Goal: Information Seeking & Learning: Learn about a topic

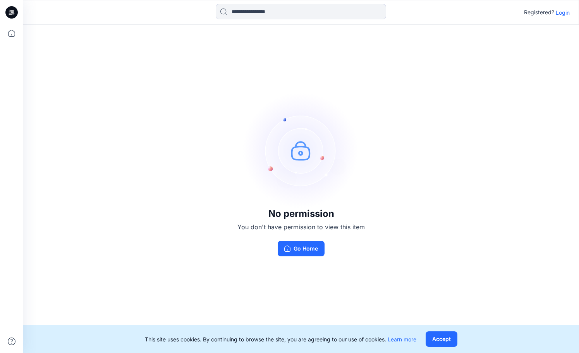
click at [95, 79] on div "No permission You don't have permission to view this item Go Home" at bounding box center [300, 174] width 555 height 299
click at [563, 10] on p "Login" at bounding box center [562, 13] width 14 height 8
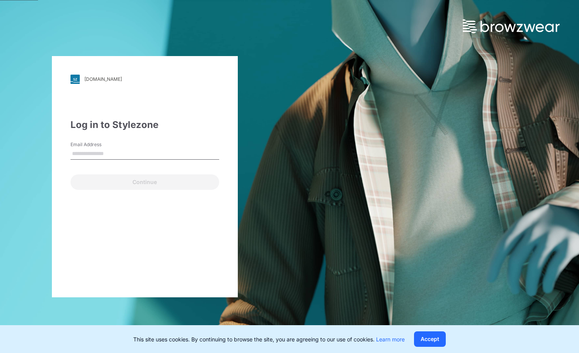
click at [91, 151] on input "Email Address" at bounding box center [144, 154] width 149 height 12
type input "**********"
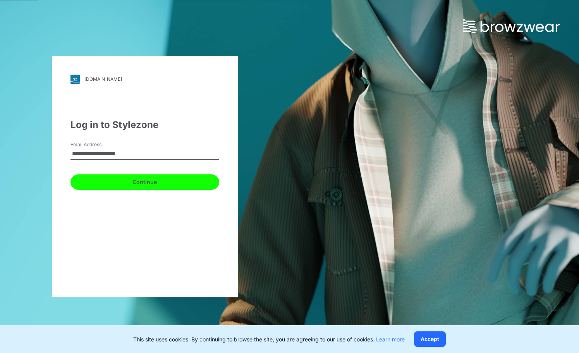
click at [125, 181] on button "Continue" at bounding box center [144, 182] width 149 height 15
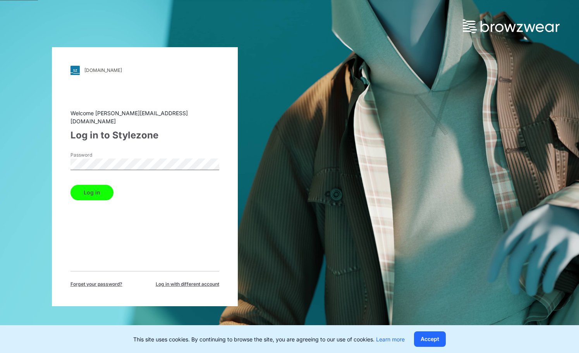
click at [85, 187] on button "Log in" at bounding box center [91, 192] width 43 height 15
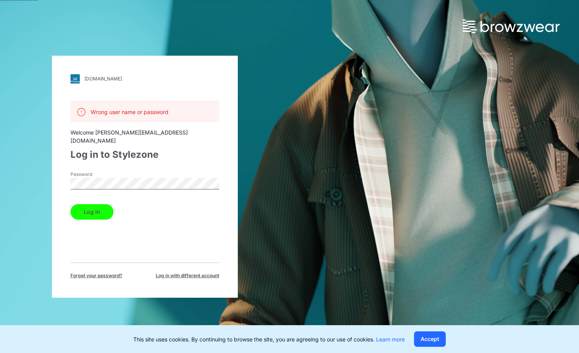
click at [37, 171] on div "walmart.stylezone.com Loading... Wrong user name or password Welcome andy.czech…" at bounding box center [144, 176] width 289 height 353
click at [92, 204] on button "Log in" at bounding box center [91, 211] width 43 height 15
click at [46, 176] on div "walmart.stylezone.com Loading... Wrong user name or password Welcome andy.czech…" at bounding box center [144, 176] width 289 height 353
click at [89, 272] on span "Forget your password?" at bounding box center [96, 275] width 52 height 7
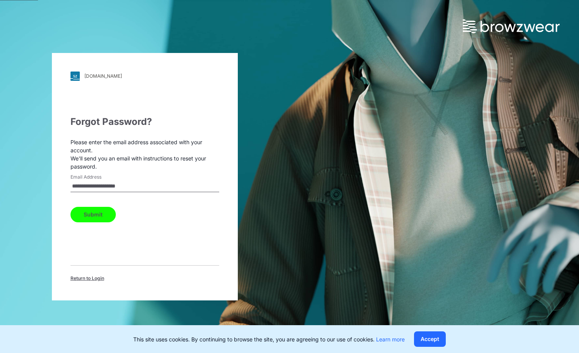
click at [94, 214] on button "Submit" at bounding box center [92, 214] width 45 height 15
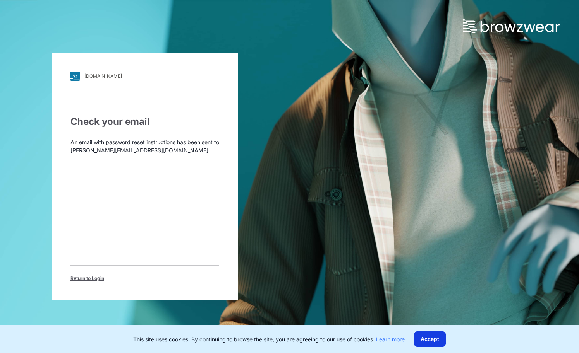
click at [435, 341] on button "Accept" at bounding box center [430, 339] width 32 height 15
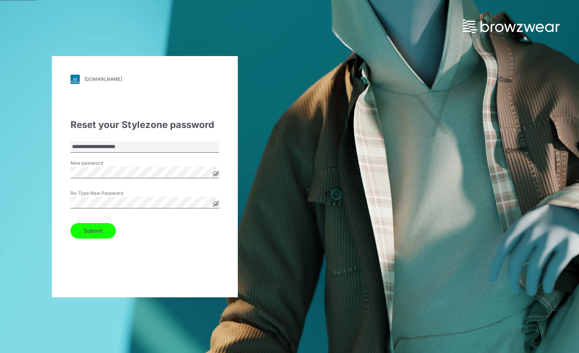
click at [98, 231] on button "Submit" at bounding box center [92, 230] width 45 height 15
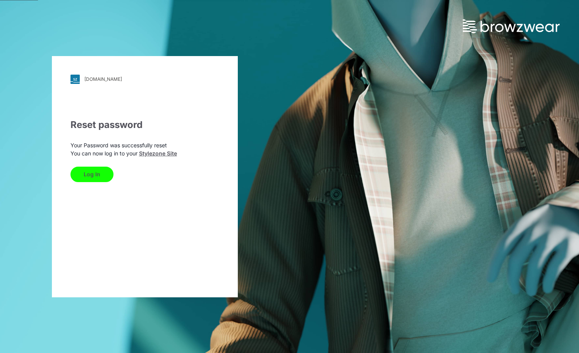
click at [169, 153] on link "Stylezone Site" at bounding box center [158, 153] width 38 height 7
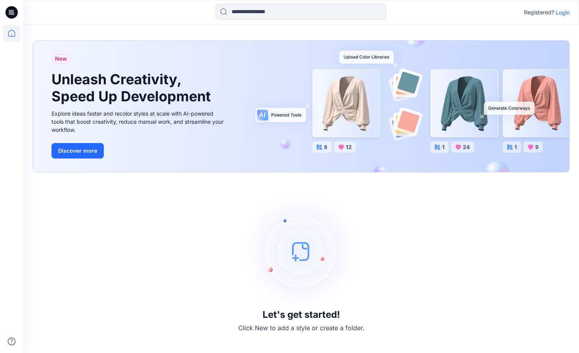
click at [434, 284] on div "Let's get started! Click New to add a style or create a folder." at bounding box center [301, 263] width 537 height 162
click at [562, 12] on p "Login" at bounding box center [562, 13] width 14 height 8
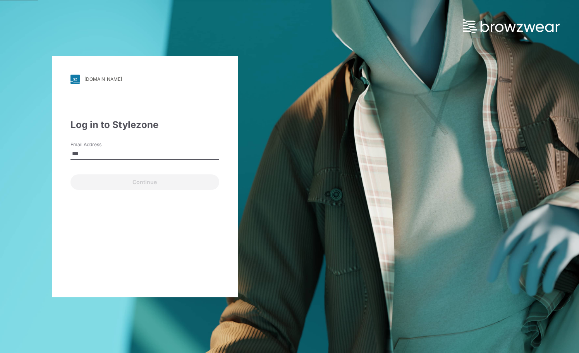
type input "**********"
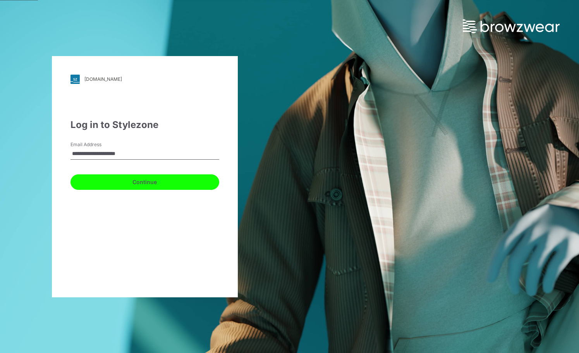
click at [160, 181] on button "Continue" at bounding box center [144, 182] width 149 height 15
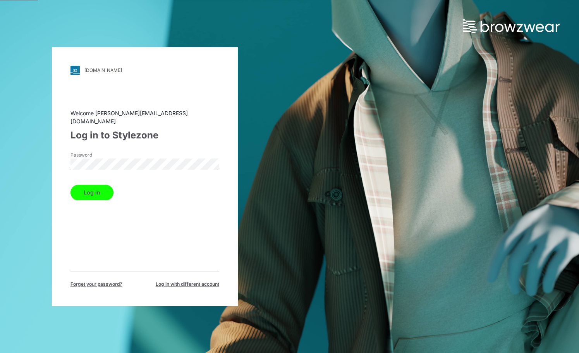
click at [94, 189] on button "Log in" at bounding box center [91, 192] width 43 height 15
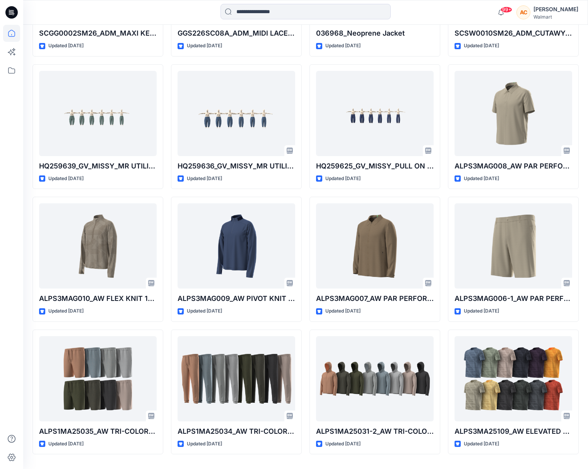
scroll to position [1005, 0]
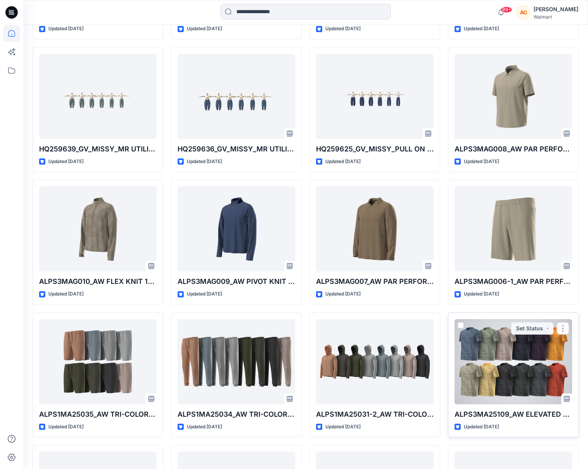
click at [497, 353] on div at bounding box center [514, 361] width 118 height 85
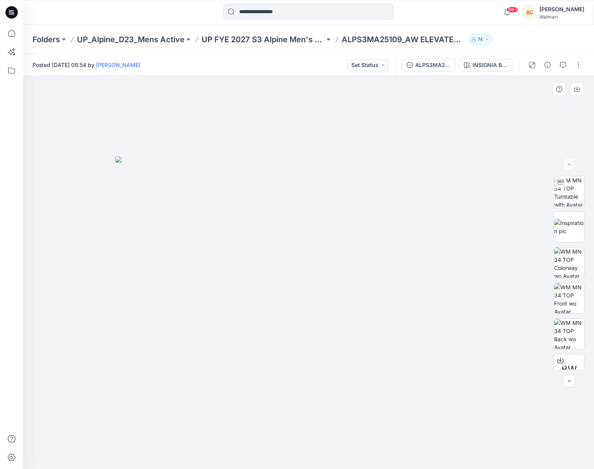
click at [304, 243] on img at bounding box center [308, 312] width 387 height 313
click at [570, 257] on img at bounding box center [569, 262] width 30 height 30
click at [324, 250] on img at bounding box center [308, 274] width 387 height 390
click at [327, 252] on img at bounding box center [308, 274] width 387 height 390
click at [329, 255] on img at bounding box center [308, 274] width 387 height 390
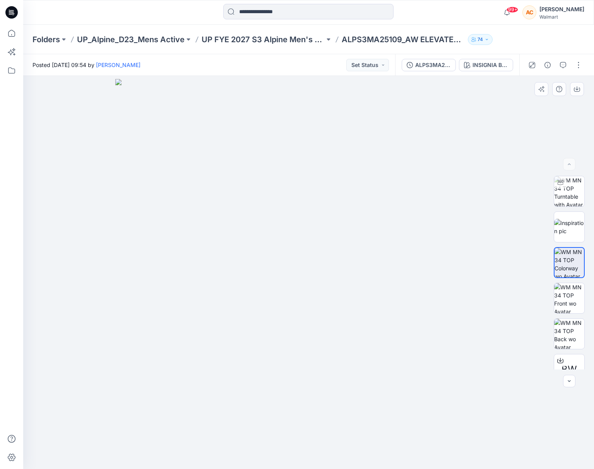
click at [329, 255] on img at bounding box center [308, 274] width 387 height 390
click at [569, 288] on img at bounding box center [569, 298] width 30 height 30
click at [571, 332] on img at bounding box center [569, 333] width 30 height 30
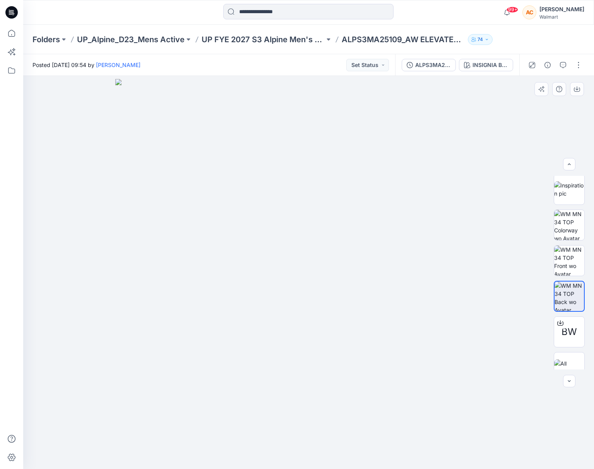
scroll to position [51, 0]
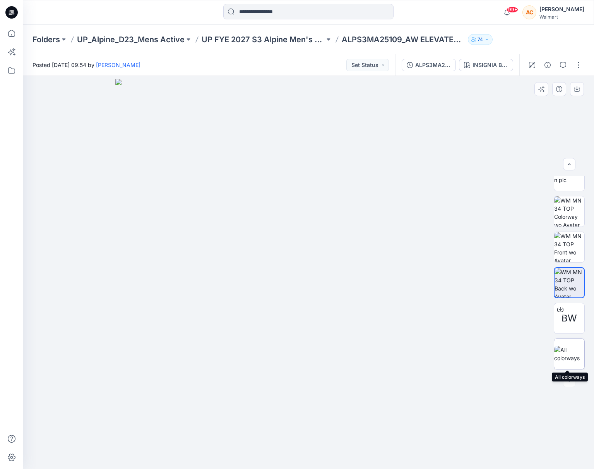
click at [569, 353] on img at bounding box center [569, 354] width 30 height 16
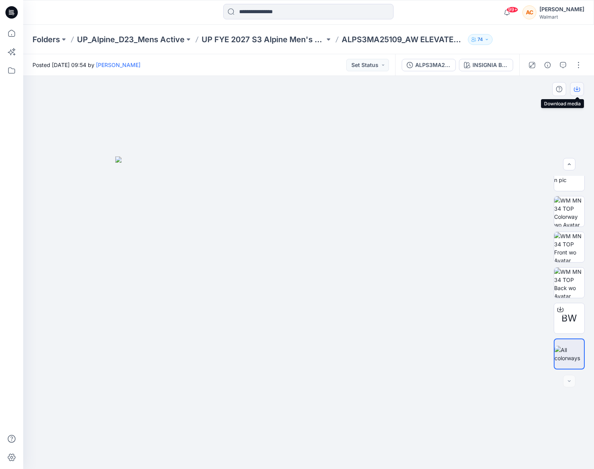
click at [572, 88] on icon "button" at bounding box center [577, 89] width 6 height 6
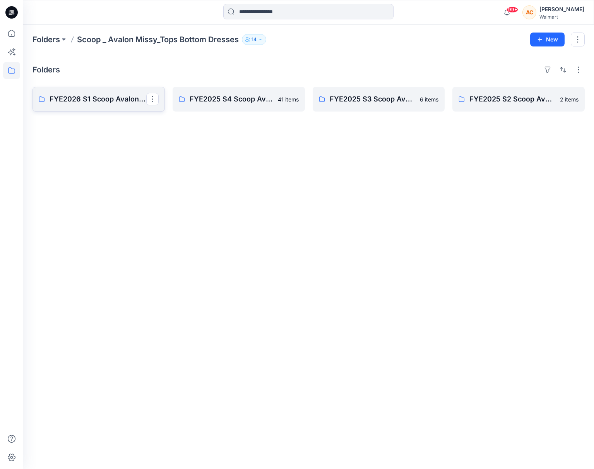
click at [104, 102] on p "FYE2026 S1 Scoop Avalon Missy Tops Bottom Dresses Board" at bounding box center [98, 99] width 97 height 11
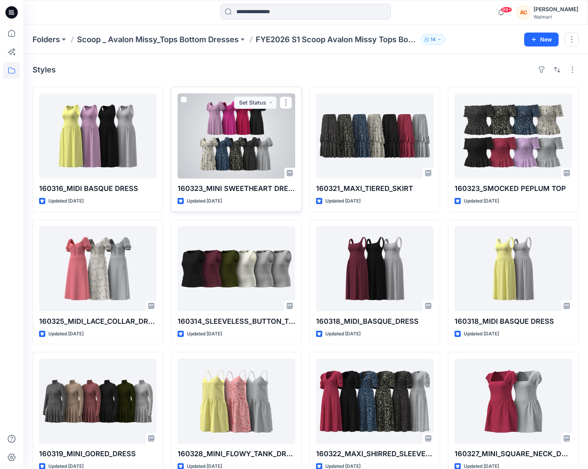
click at [220, 148] on div at bounding box center [237, 135] width 118 height 85
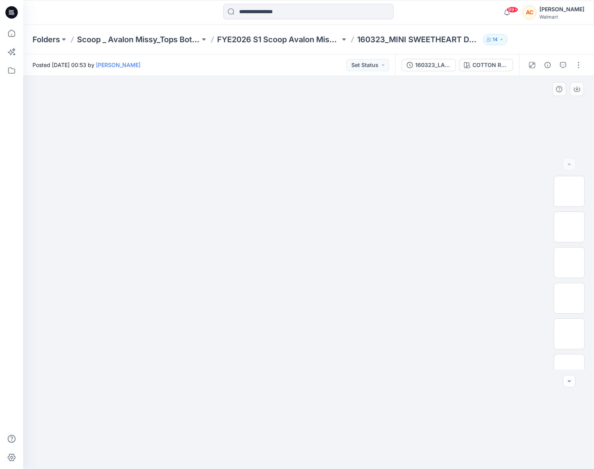
click at [252, 156] on img at bounding box center [308, 156] width 387 height 0
click at [268, 156] on img at bounding box center [308, 156] width 387 height 0
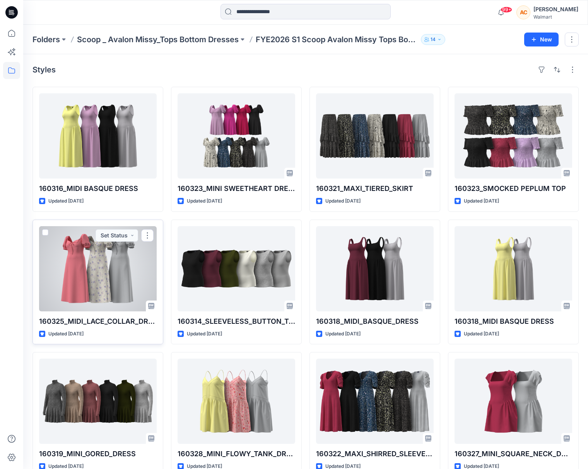
click at [103, 267] on div at bounding box center [98, 268] width 118 height 85
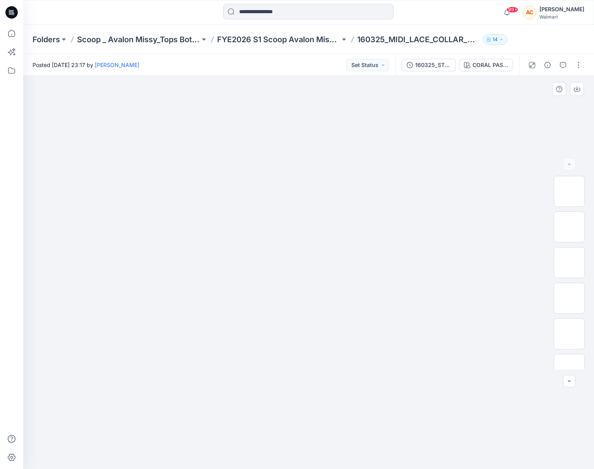
click at [318, 156] on img at bounding box center [308, 156] width 387 height 0
click at [560, 344] on div at bounding box center [569, 353] width 31 height 31
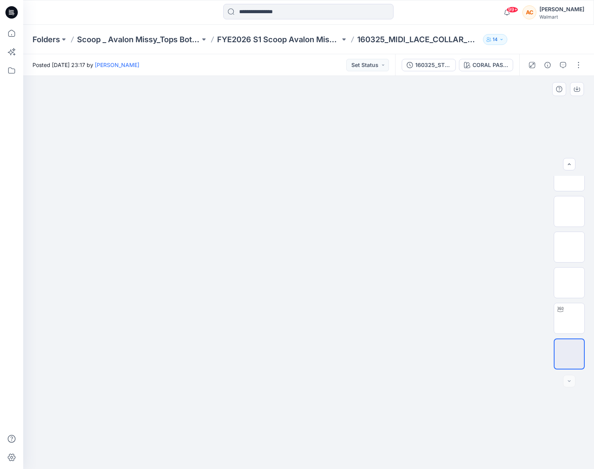
click at [337, 156] on img at bounding box center [308, 156] width 387 height 0
click at [577, 89] on icon "button" at bounding box center [576, 88] width 3 height 4
